Goal: Information Seeking & Learning: Learn about a topic

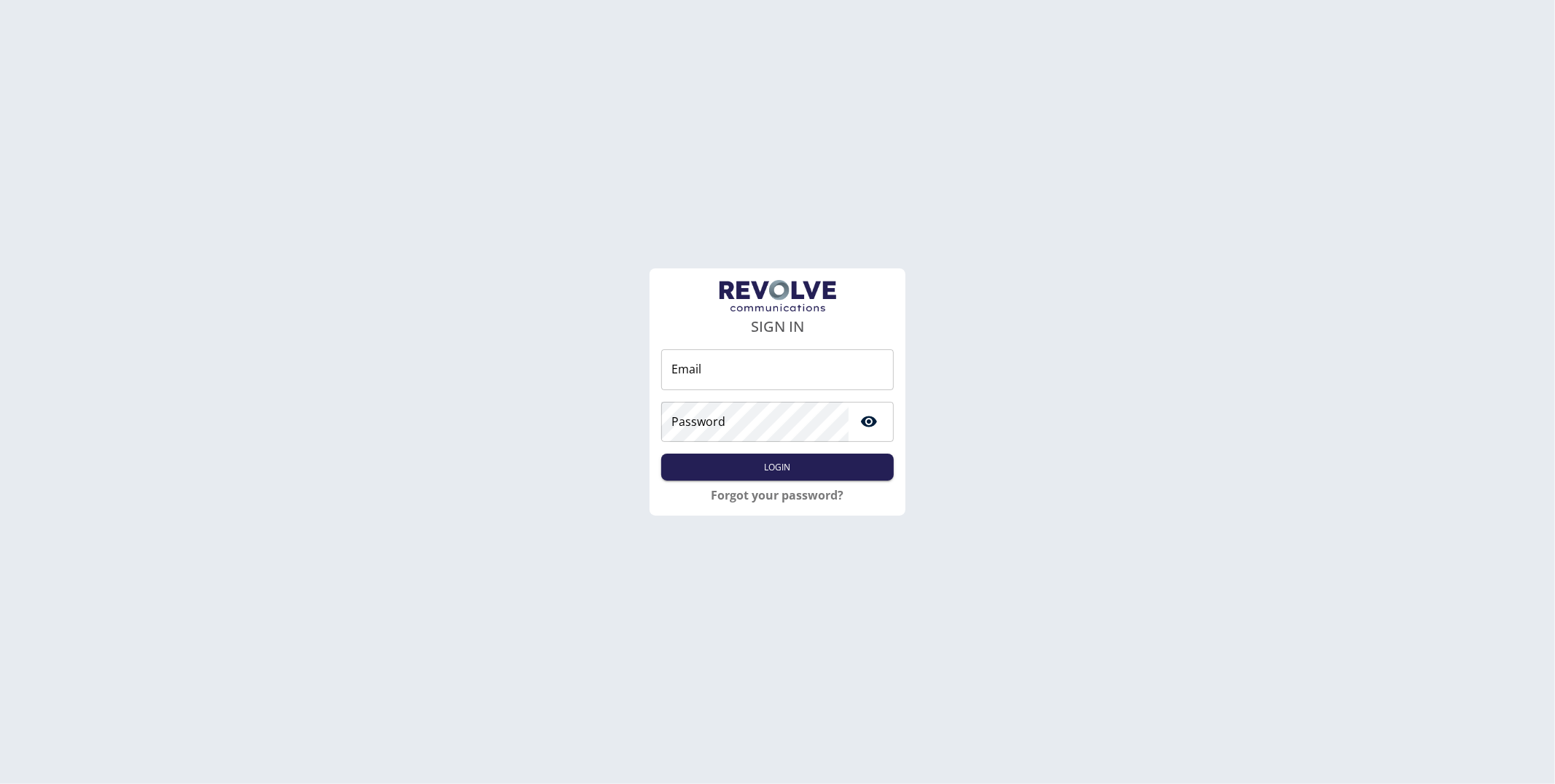
click at [687, 348] on form "SIGN IN Email Email Password Password Login" at bounding box center [777, 383] width 232 height 207
click at [691, 379] on input "Email" at bounding box center [777, 370] width 232 height 41
type input "**********"
click at [819, 476] on button "Login" at bounding box center [777, 467] width 232 height 27
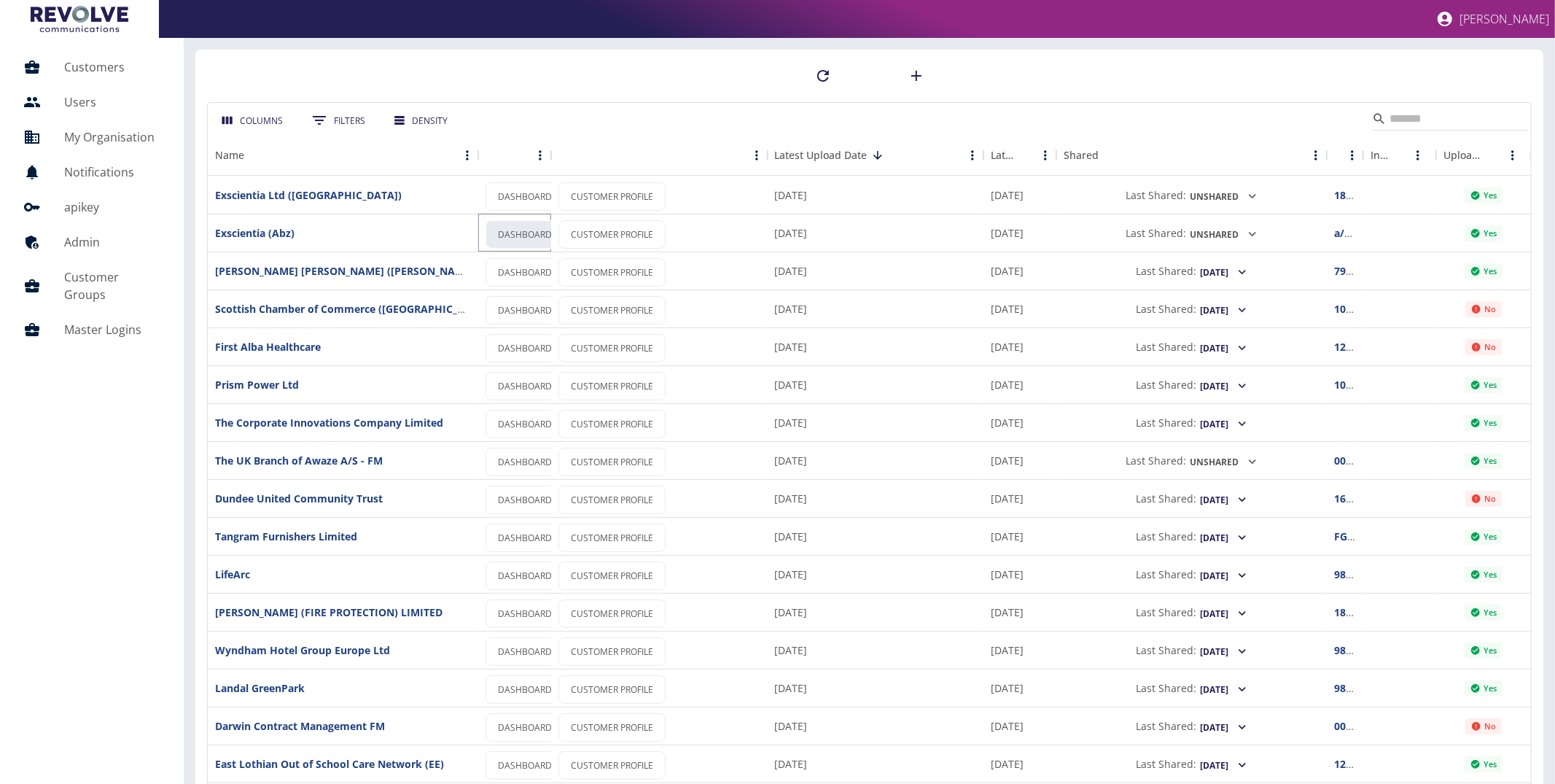
click at [517, 236] on link "DASHBOARD" at bounding box center [525, 235] width 79 height 28
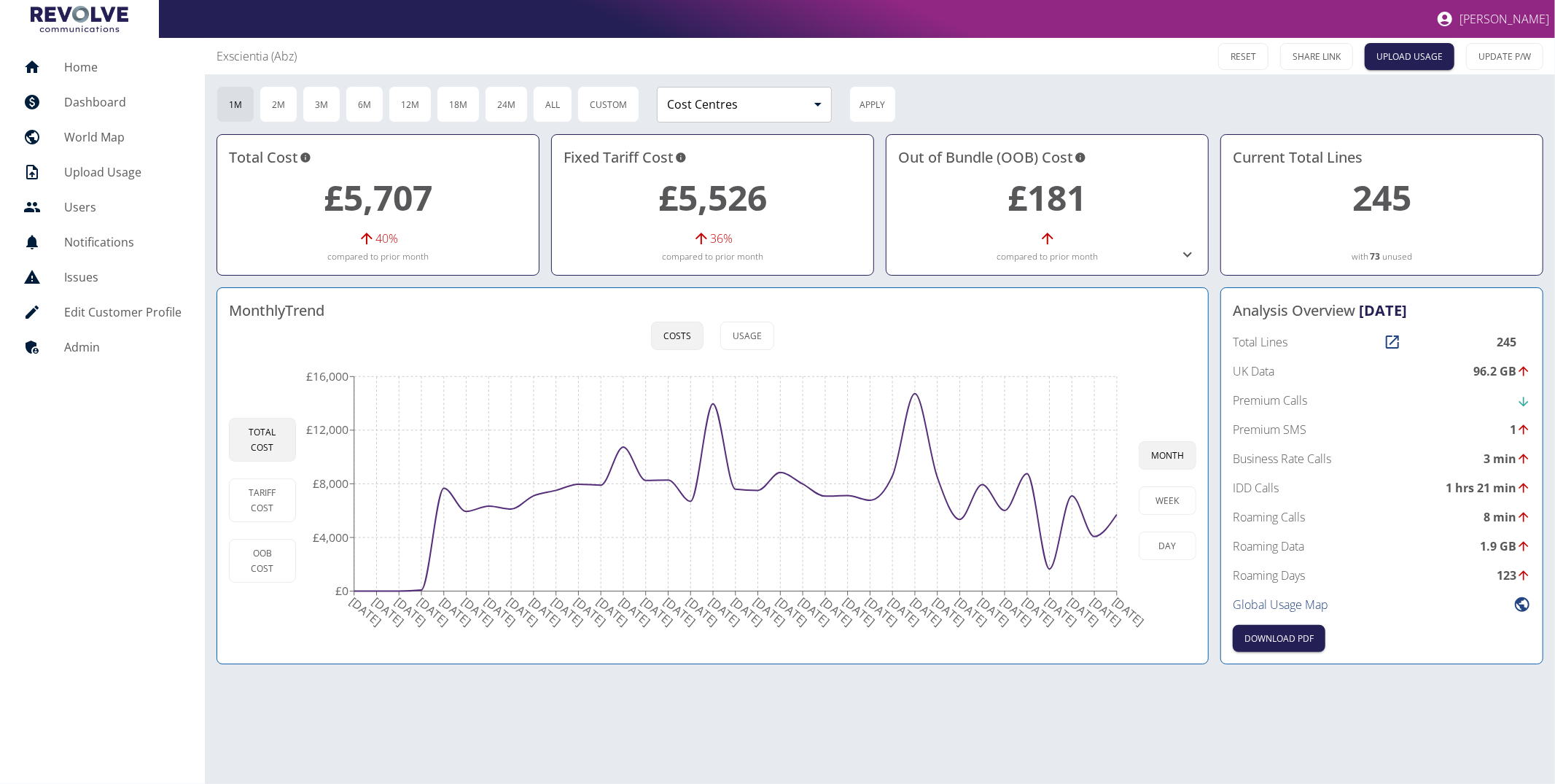
click at [1190, 255] on icon at bounding box center [1188, 254] width 18 height 18
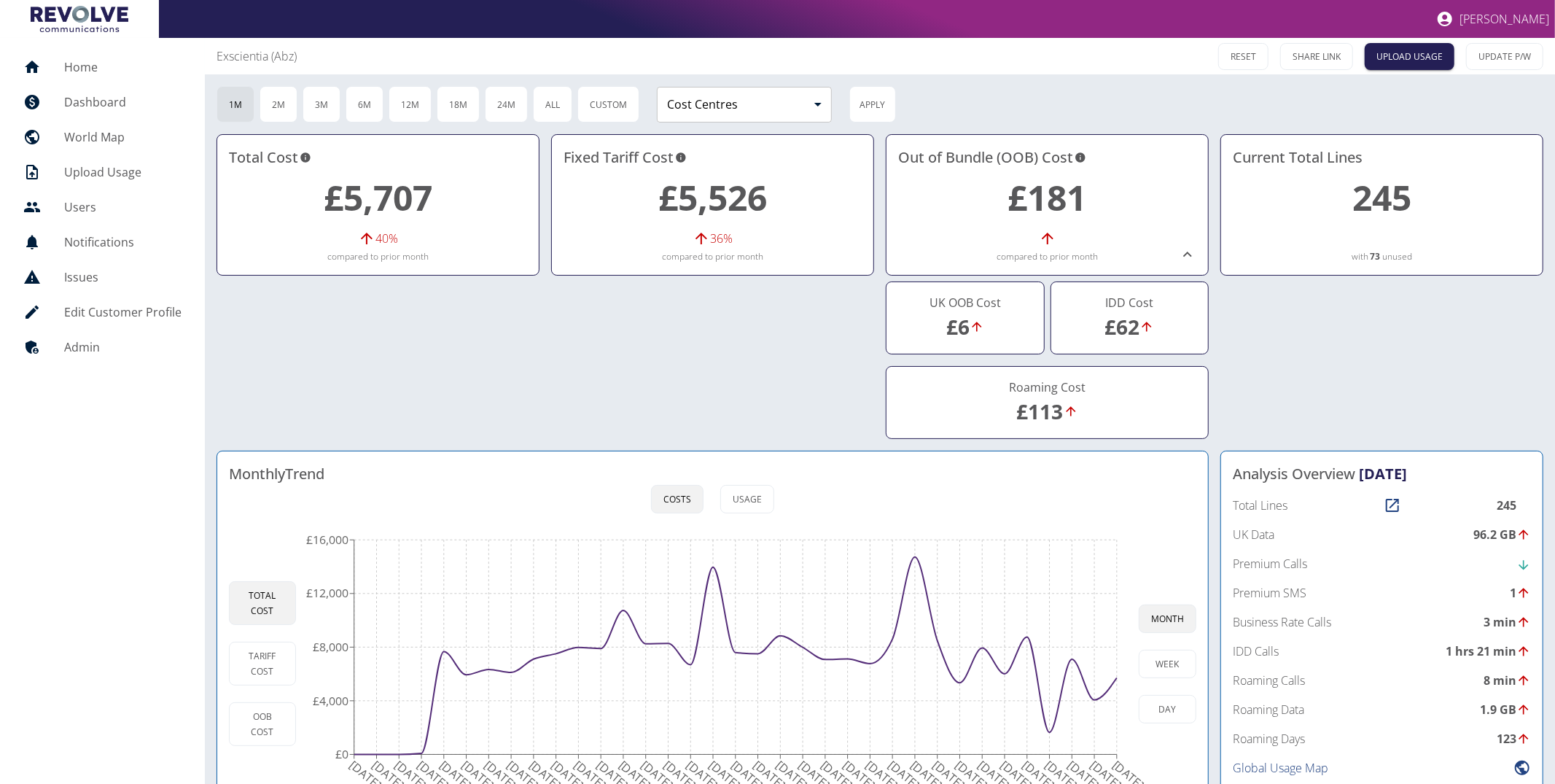
click at [1041, 413] on link "£113" at bounding box center [1040, 411] width 46 height 28
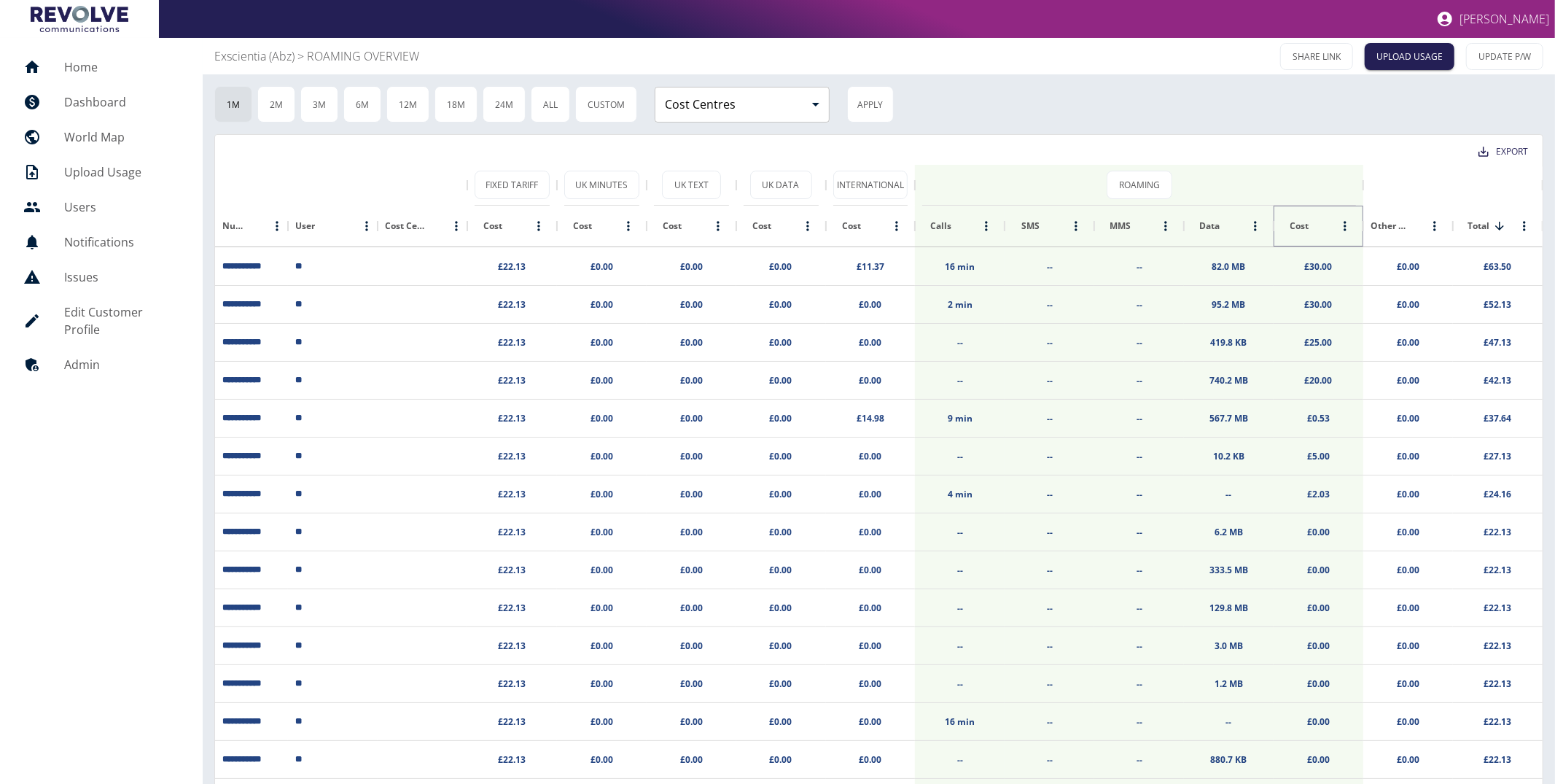
click at [1311, 228] on button "Sort" at bounding box center [1319, 226] width 20 height 20
click at [1319, 265] on link "£30.00" at bounding box center [1319, 267] width 28 height 12
click at [1214, 221] on div "Data" at bounding box center [1210, 226] width 20 height 12
click at [244, 62] on p "Exscientia (Abz)" at bounding box center [254, 56] width 80 height 18
